Goal: Communication & Community: Ask a question

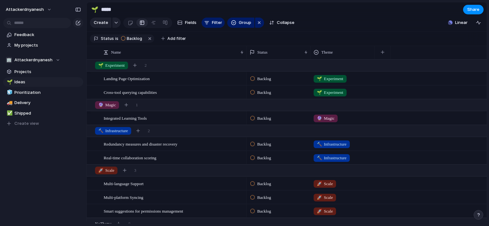
click at [459, 52] on div "Status Theme" at bounding box center [367, 52] width 240 height 13
click at [477, 214] on div "button" at bounding box center [478, 215] width 4 height 4
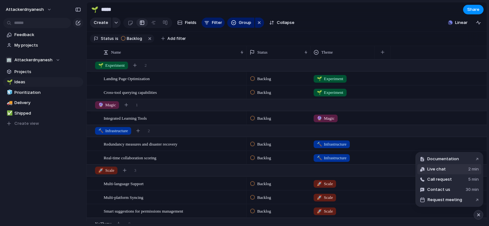
click at [432, 170] on span "Live chat" at bounding box center [436, 169] width 19 height 6
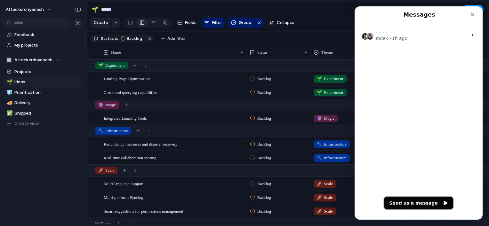
click at [414, 202] on button "Send us a message" at bounding box center [418, 203] width 69 height 13
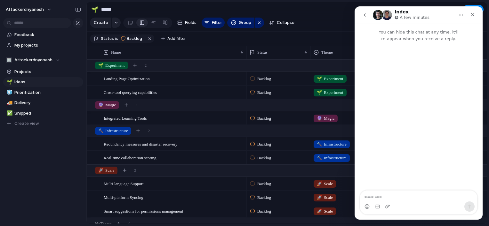
click at [398, 197] on textarea "Message…" at bounding box center [418, 196] width 117 height 11
type textarea "**********"
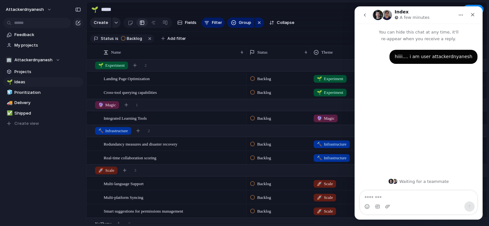
type textarea "*"
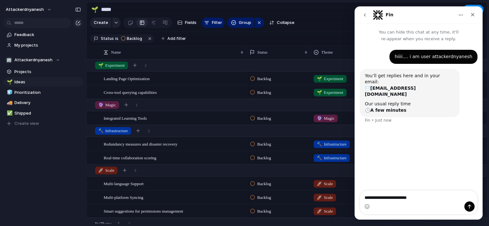
type textarea "**********"
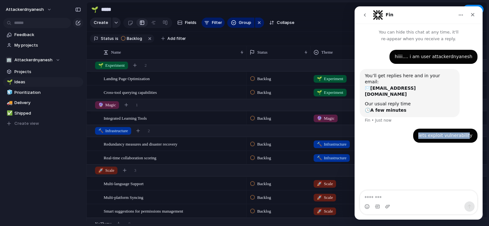
drag, startPoint x: 469, startPoint y: 125, endPoint x: 424, endPoint y: 126, distance: 45.1
click at [424, 129] on div "lets exploit vulnerability [EMAIL_ADDRESS][DOMAIN_NAME] • Just now" at bounding box center [445, 136] width 64 height 14
drag, startPoint x: 424, startPoint y: 126, endPoint x: 425, endPoint y: 146, distance: 20.1
click at [418, 144] on div "hiiii.... i am user attackerdnyanesh [EMAIL_ADDRESS][DOMAIN_NAME] • Just now Yo…" at bounding box center [418, 116] width 128 height 149
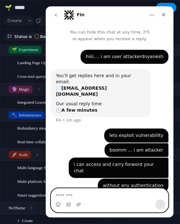
click at [86, 197] on textarea "Message…" at bounding box center [109, 194] width 117 height 11
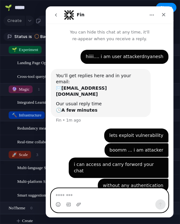
click at [86, 197] on textarea "Message…" at bounding box center [109, 194] width 117 height 11
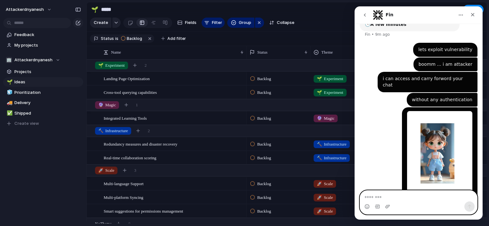
scroll to position [84, 0]
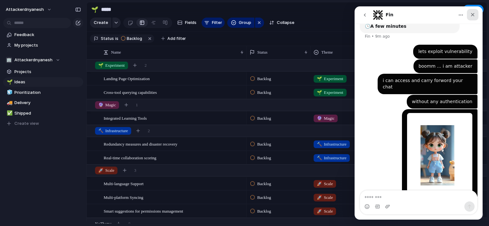
click at [472, 11] on div "Close" at bounding box center [473, 15] width 12 height 12
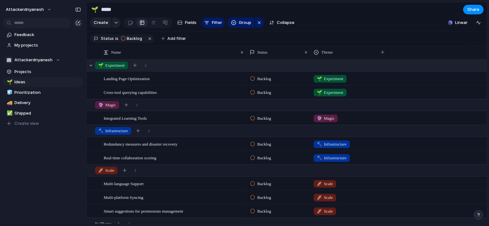
scroll to position [84, 0]
click at [43, 60] on span "Attackerdnyanesh" at bounding box center [33, 60] width 38 height 6
